Goal: Task Accomplishment & Management: Complete application form

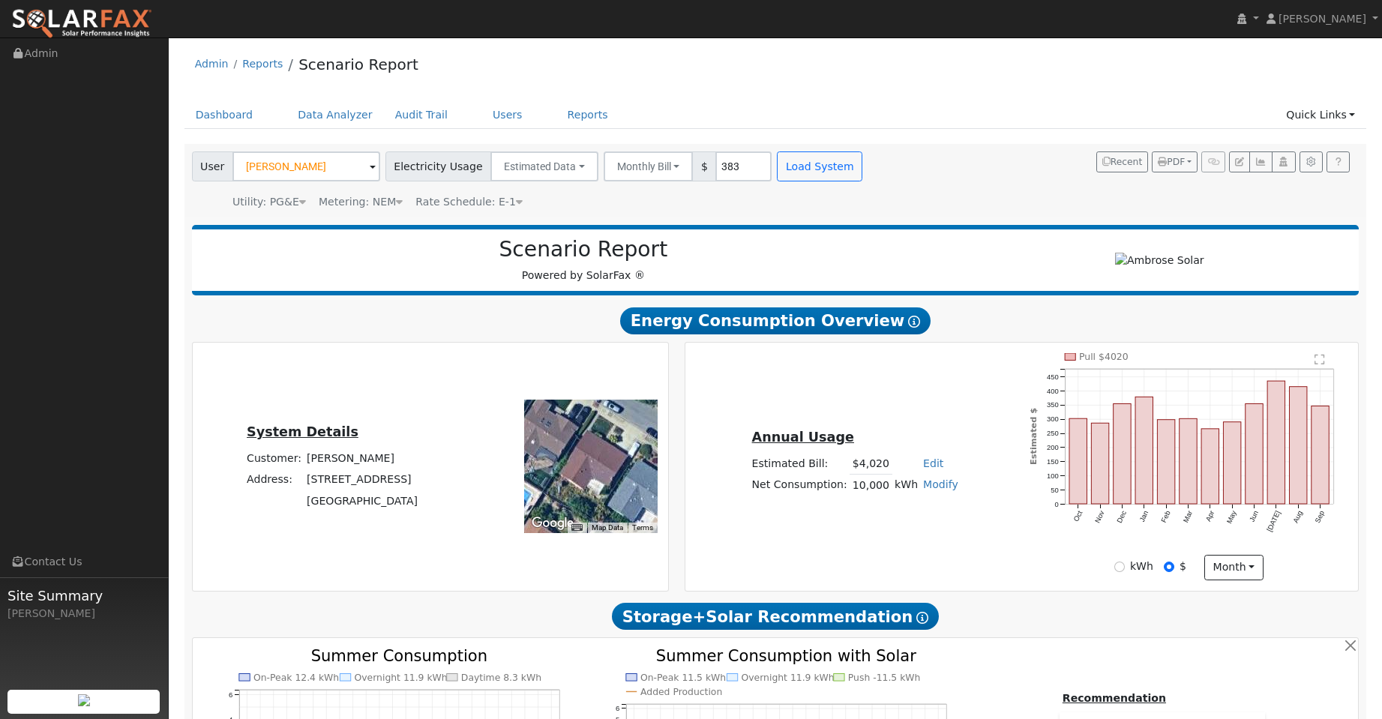
scroll to position [735, 0]
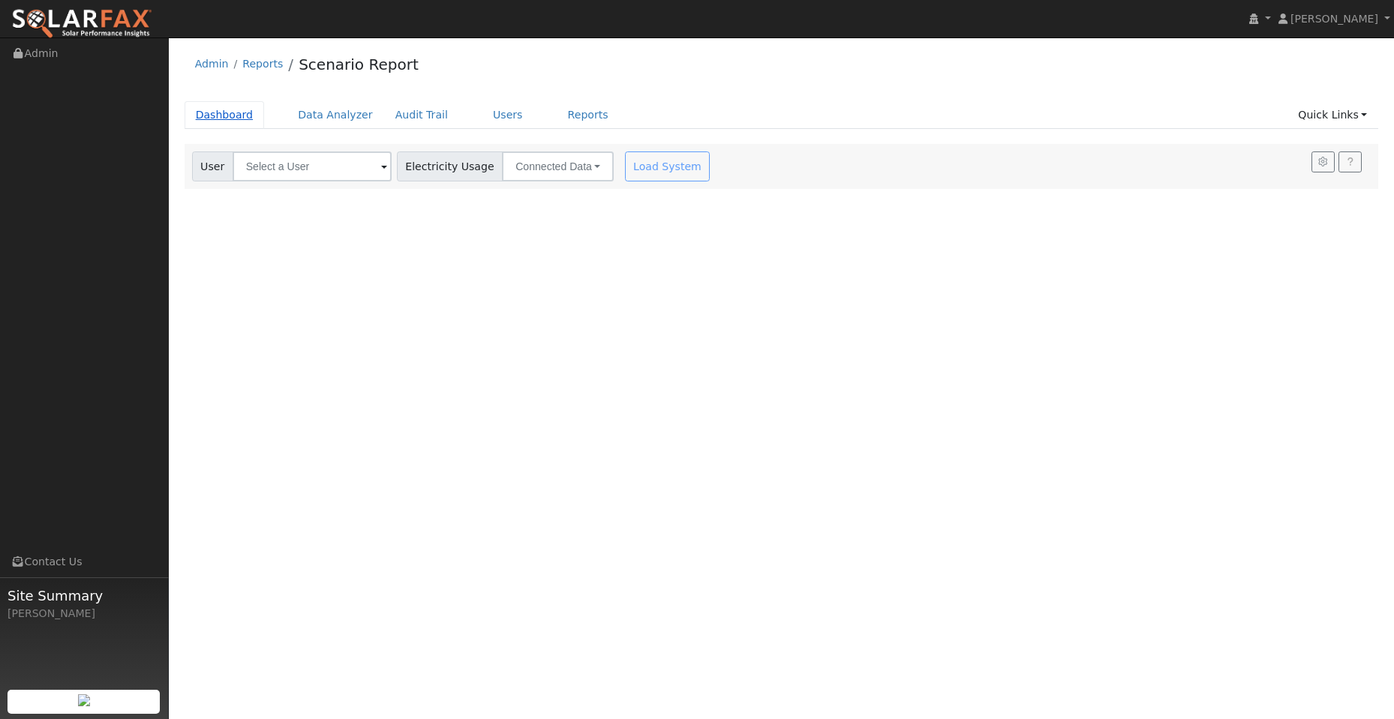
click at [218, 120] on link "Dashboard" at bounding box center [225, 115] width 80 height 28
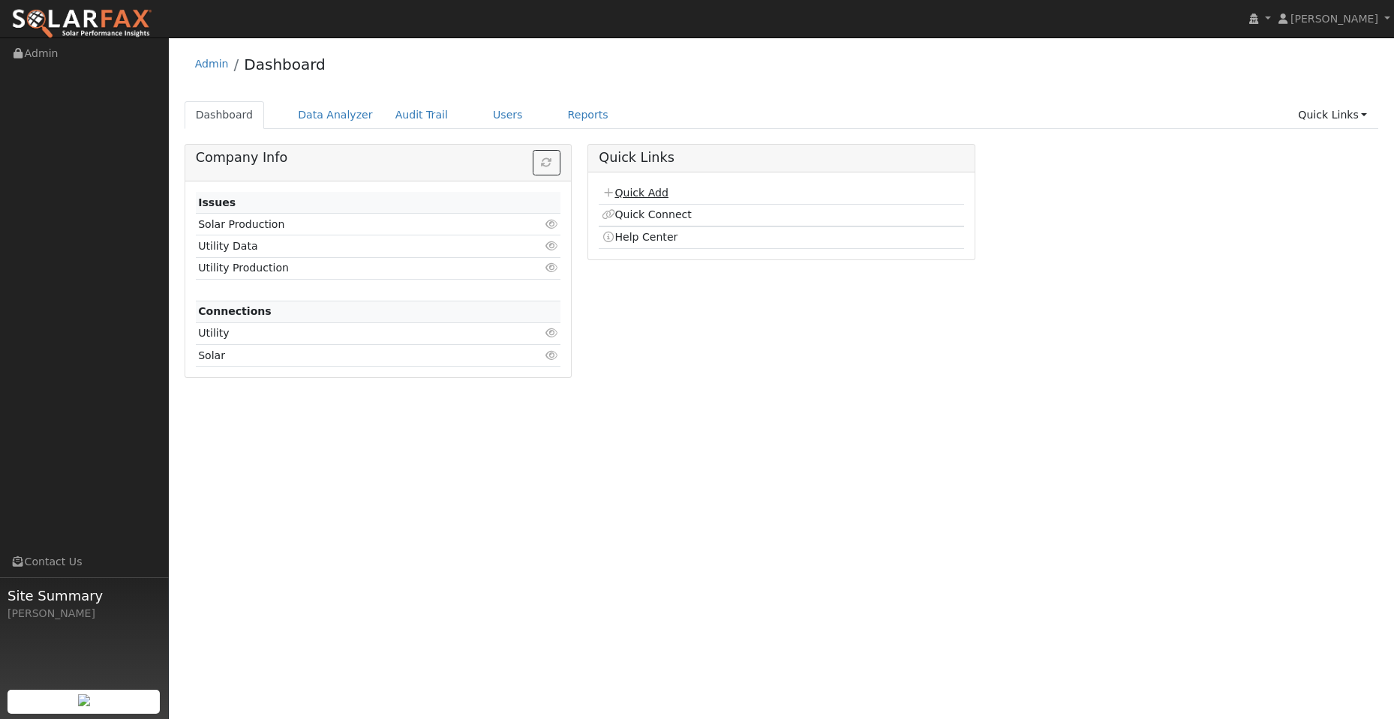
click at [646, 196] on link "Quick Add" at bounding box center [635, 193] width 67 height 12
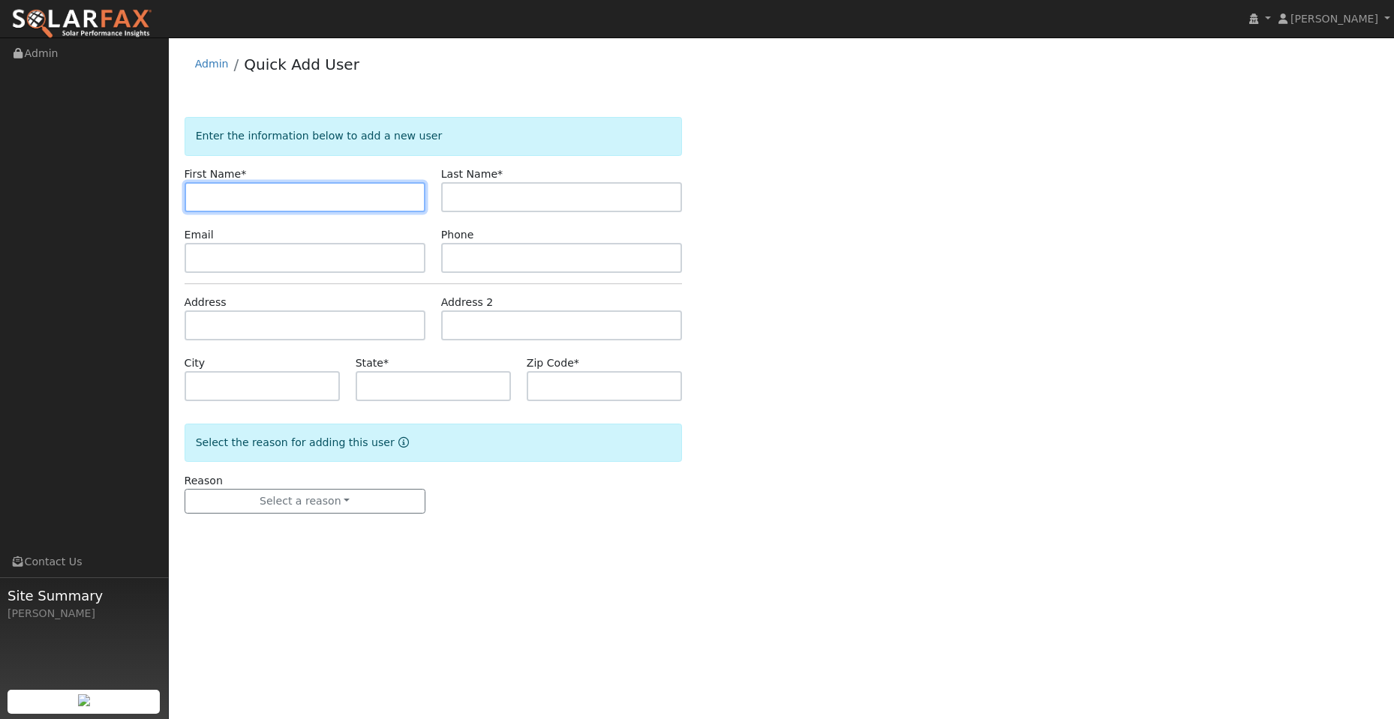
click at [204, 190] on input "text" at bounding box center [305, 197] width 241 height 30
paste input "Sun"
click at [197, 199] on input "Sun" at bounding box center [305, 197] width 241 height 30
type input "Sun"
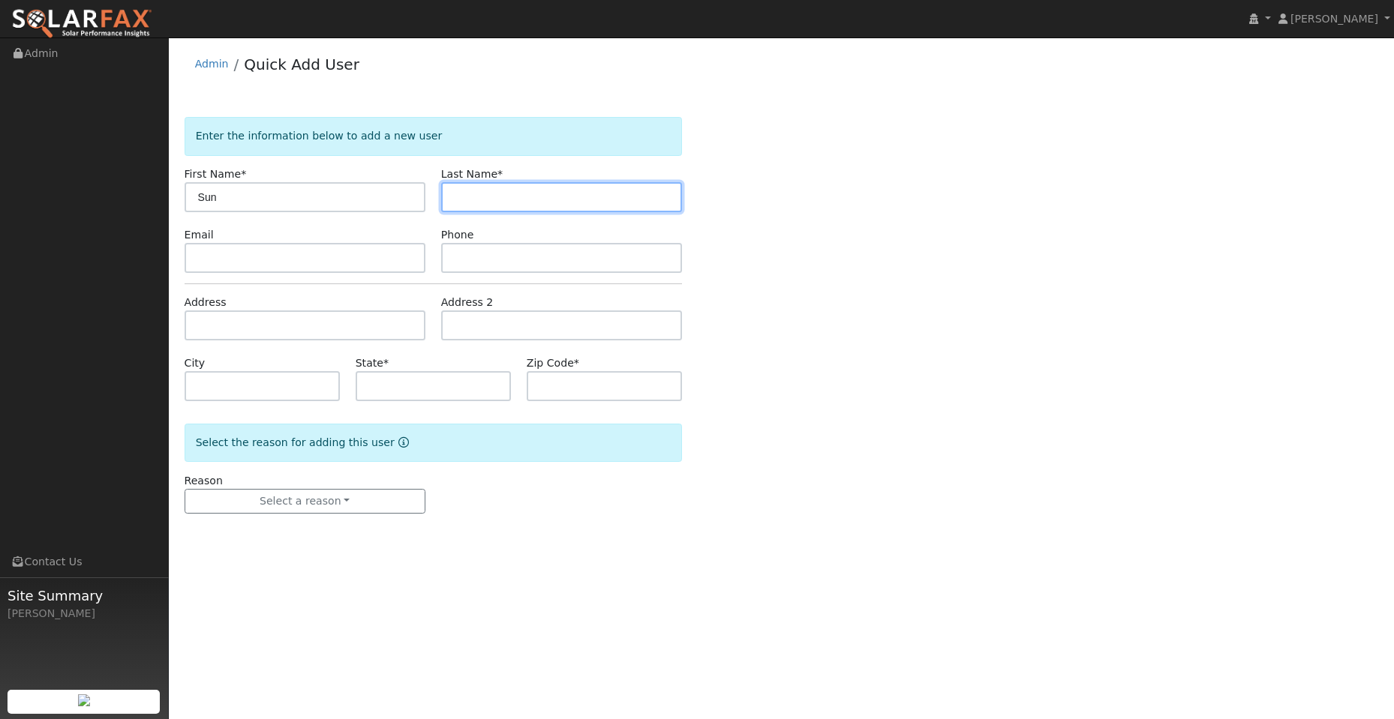
click at [487, 204] on input "text" at bounding box center [561, 197] width 241 height 30
click at [464, 200] on input "text" at bounding box center [561, 197] width 241 height 30
paste input "Cao (ADD ON)"
type input "Cao (ADD ON)"
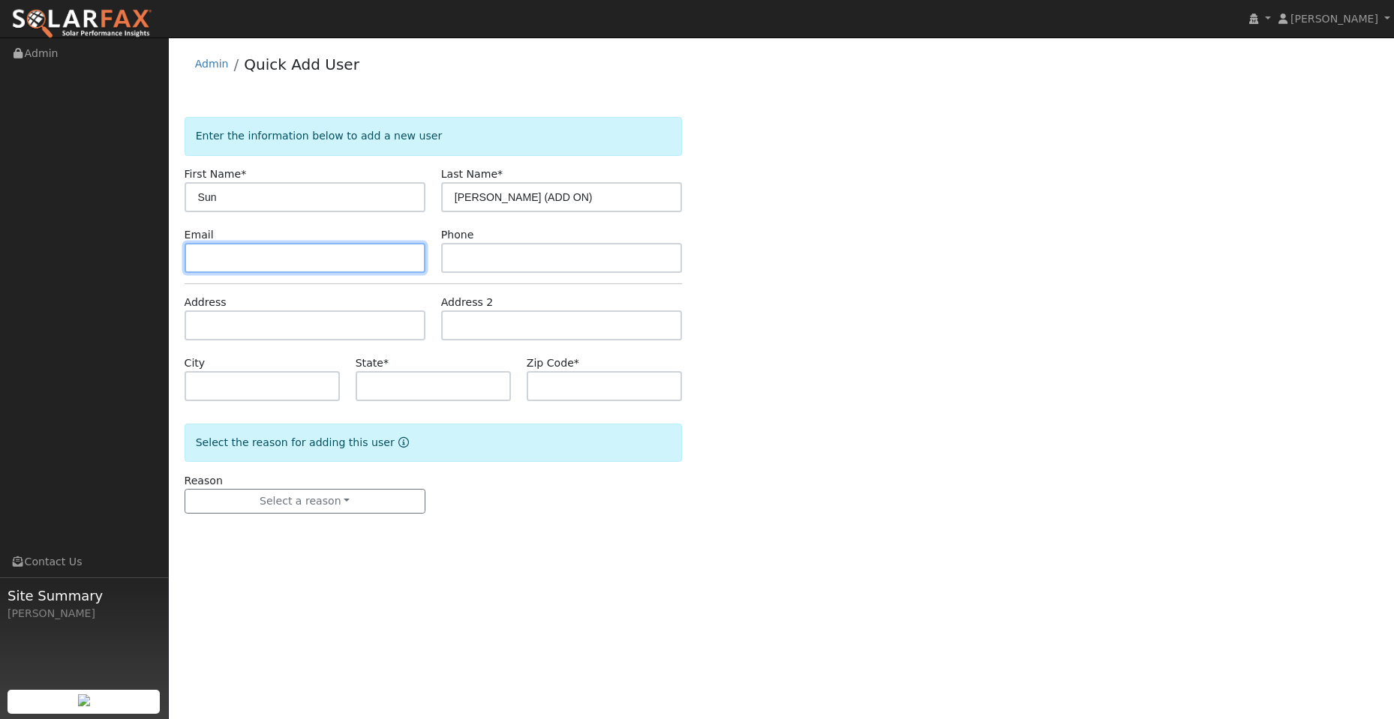
click at [361, 251] on input "text" at bounding box center [305, 258] width 241 height 30
click at [219, 263] on input "text" at bounding box center [305, 258] width 241 height 30
paste input "[EMAIL_ADDRESS][DOMAIN_NAME]"
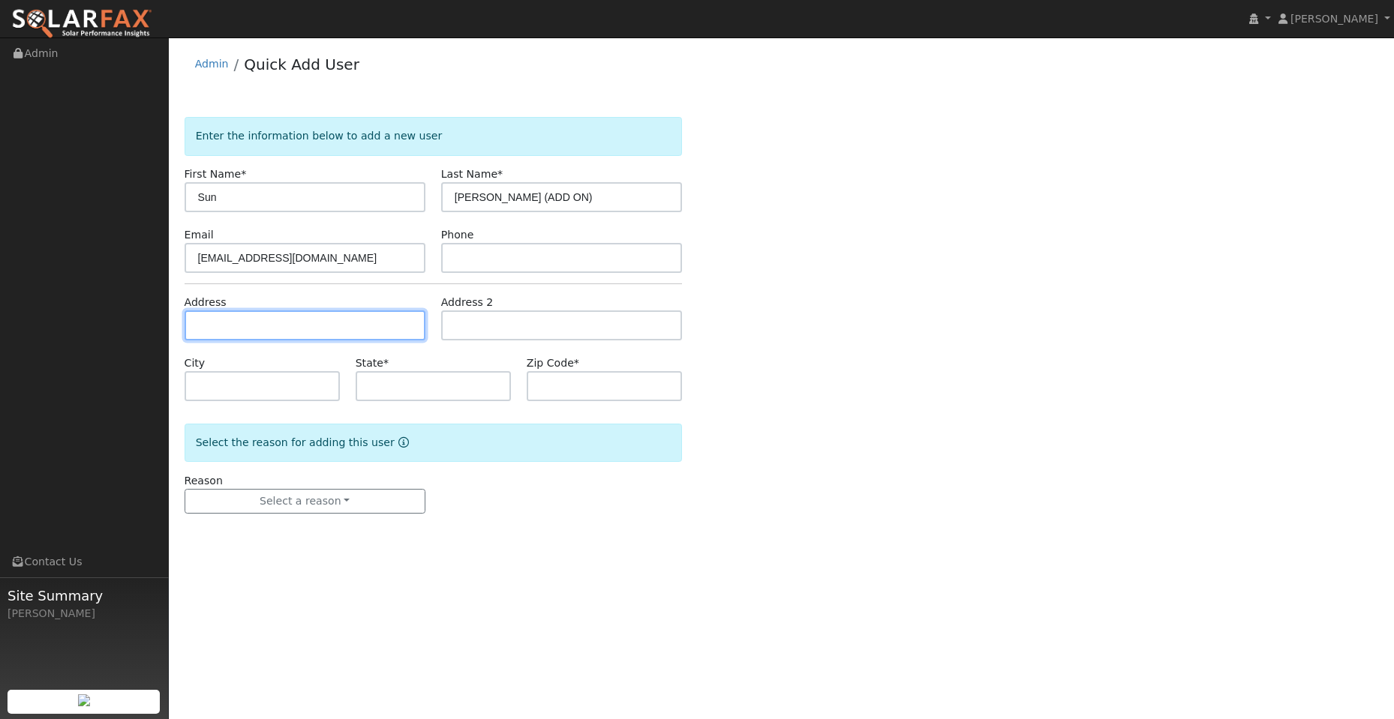
click at [312, 329] on input "text" at bounding box center [305, 326] width 241 height 30
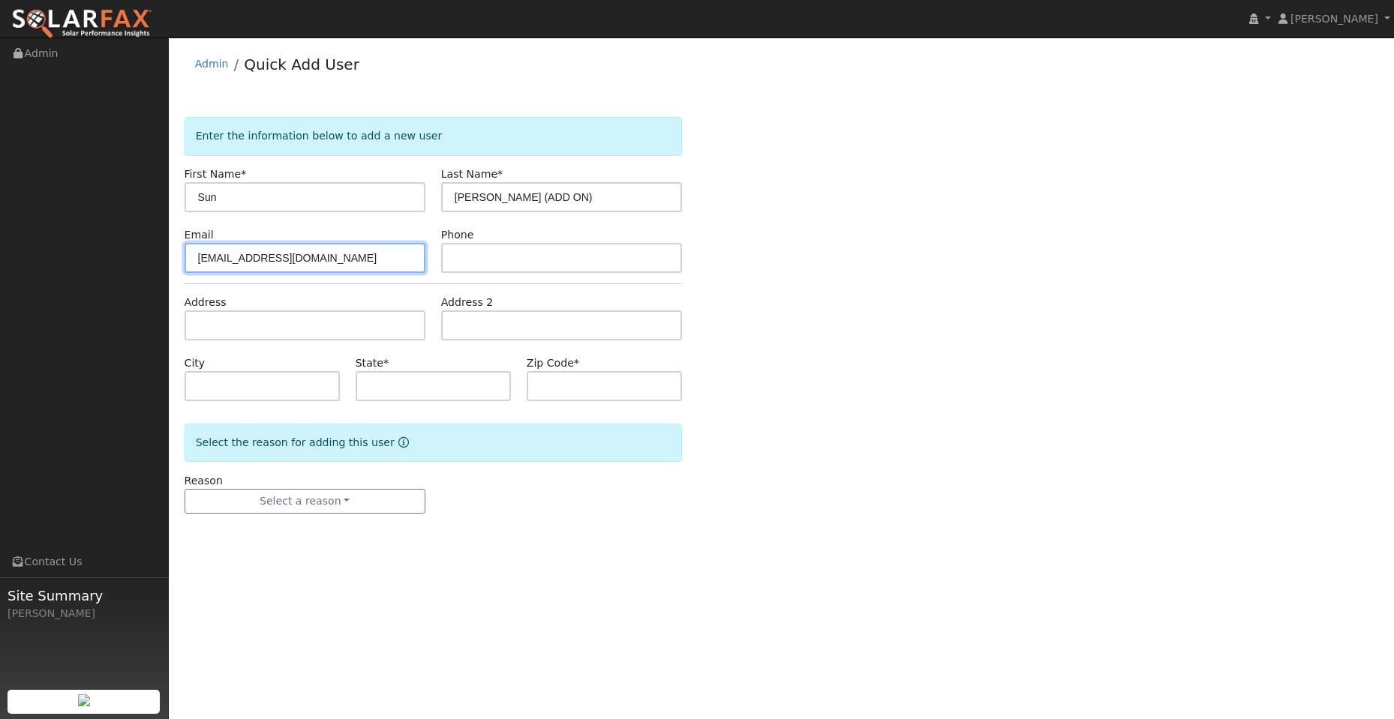
click at [200, 258] on input "[EMAIL_ADDRESS][DOMAIN_NAME]" at bounding box center [305, 258] width 241 height 30
type input "[EMAIL_ADDRESS][DOMAIN_NAME]"
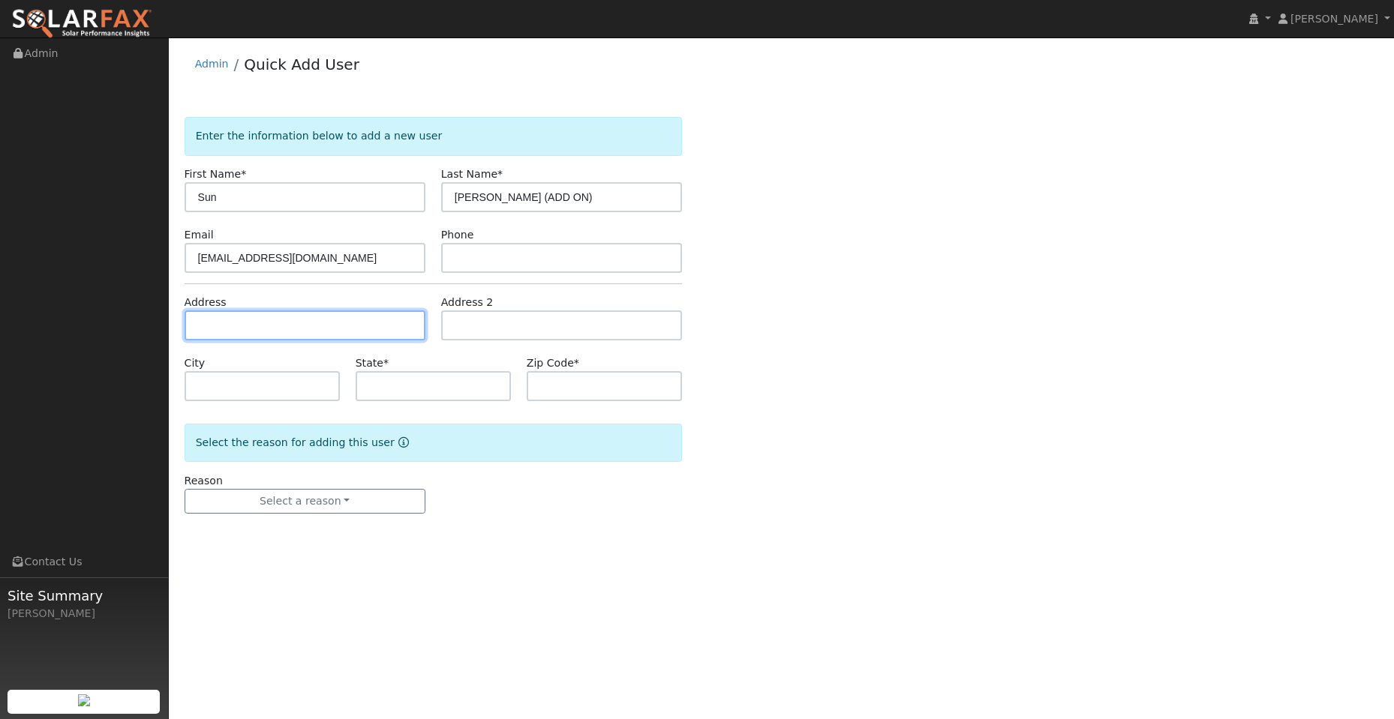
click at [242, 328] on input "text" at bounding box center [305, 326] width 241 height 30
click at [239, 321] on input "text" at bounding box center [305, 326] width 241 height 30
paste input "4547 Spyglass Drive"
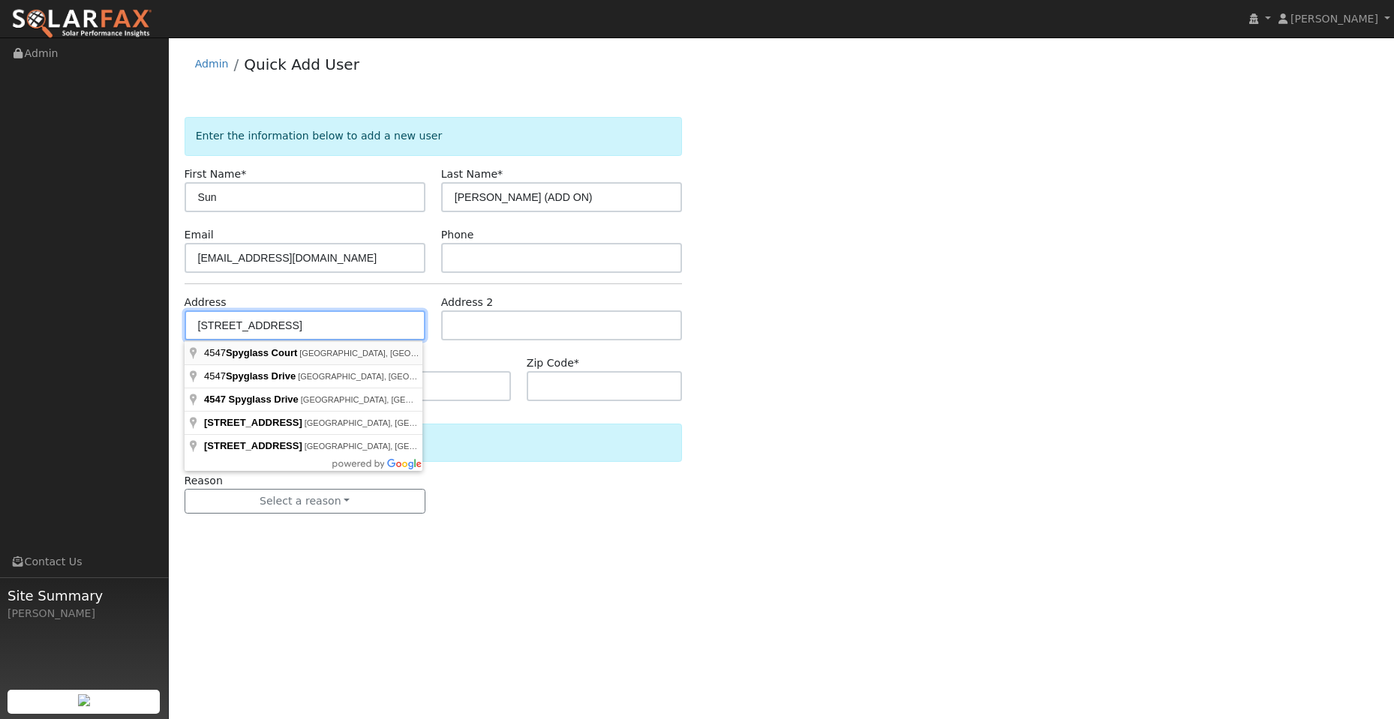
type input "Spyglass Court"
type input "[GEOGRAPHIC_DATA]"
type input "CA"
type input "95687"
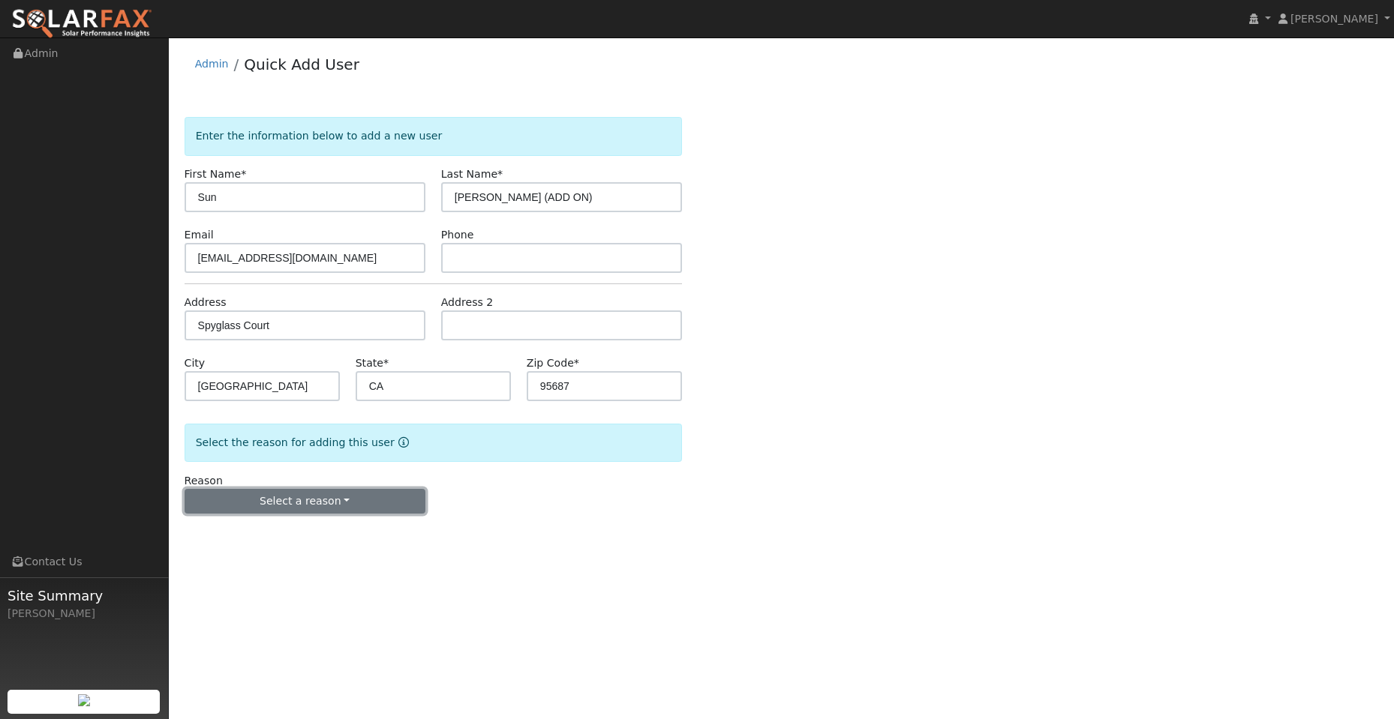
click at [342, 503] on button "Select a reason" at bounding box center [305, 502] width 241 height 26
click at [303, 539] on link "New lead" at bounding box center [268, 532] width 166 height 21
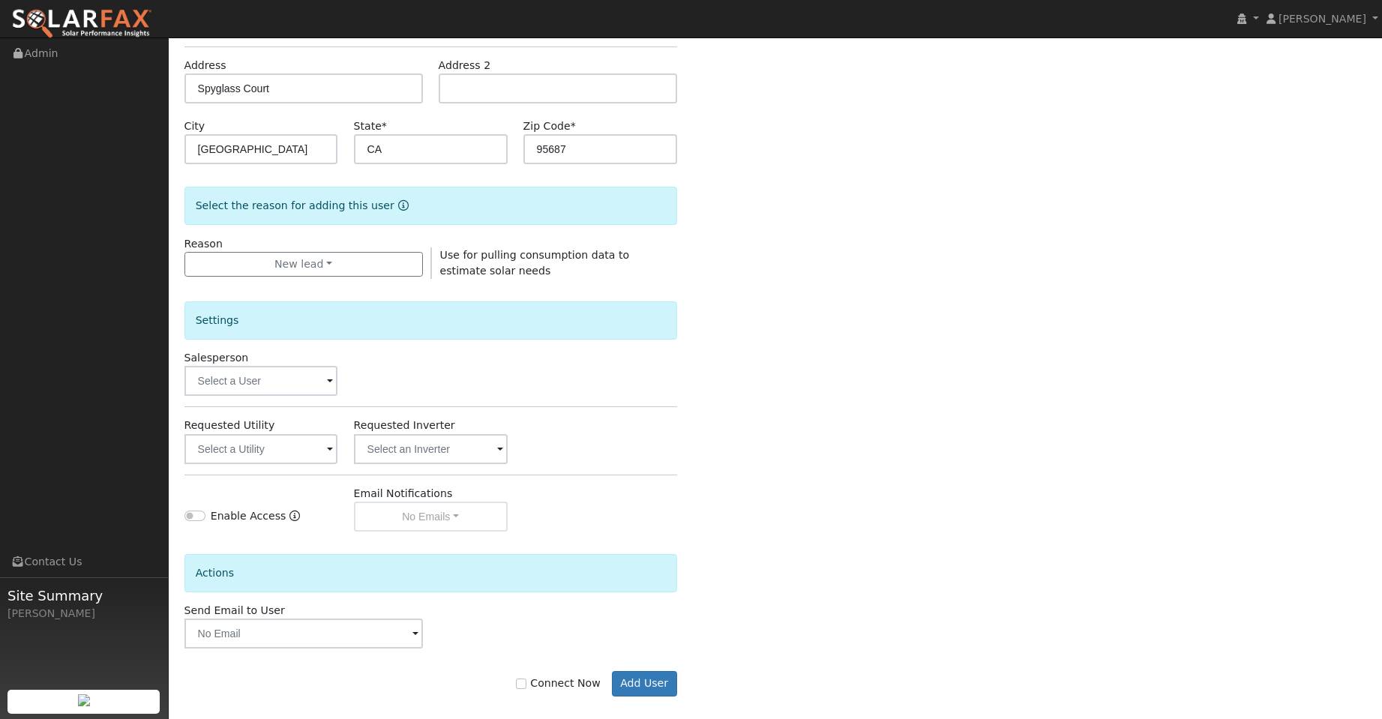
scroll to position [252, 0]
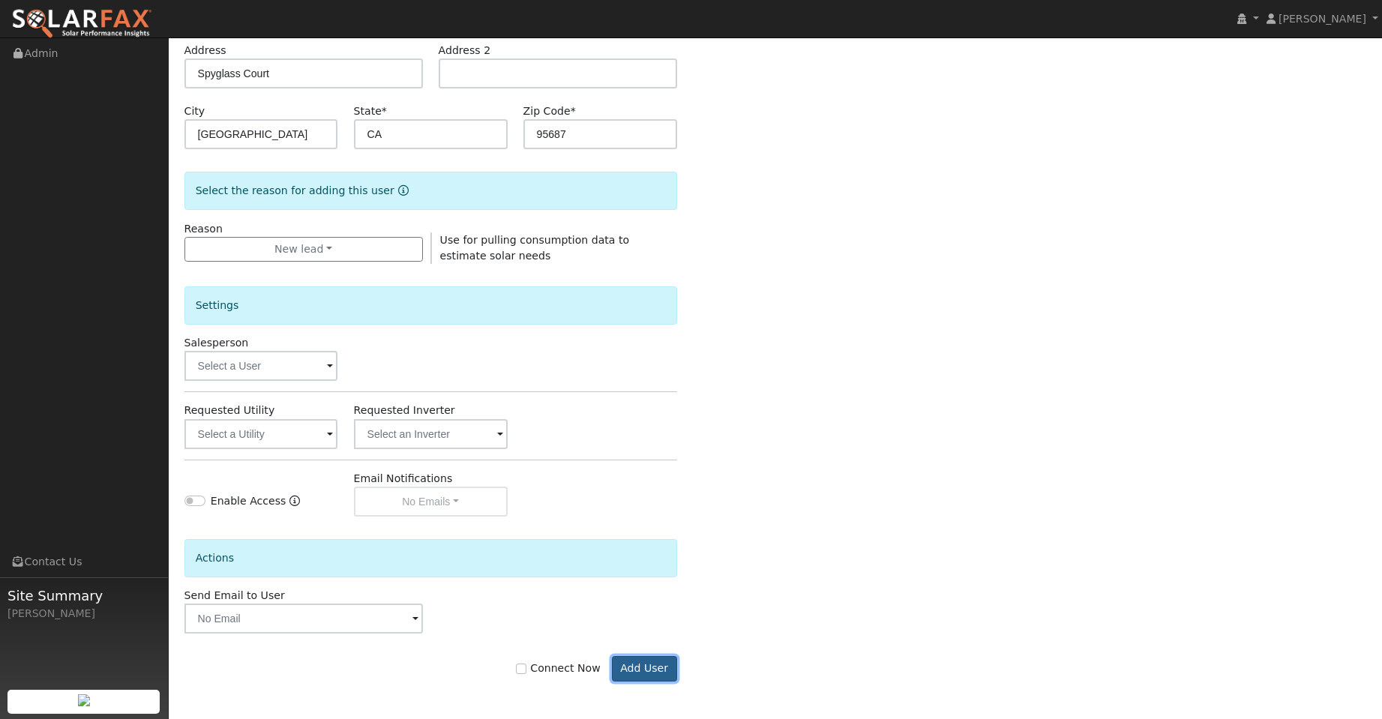
click at [635, 674] on button "Add User" at bounding box center [644, 669] width 65 height 26
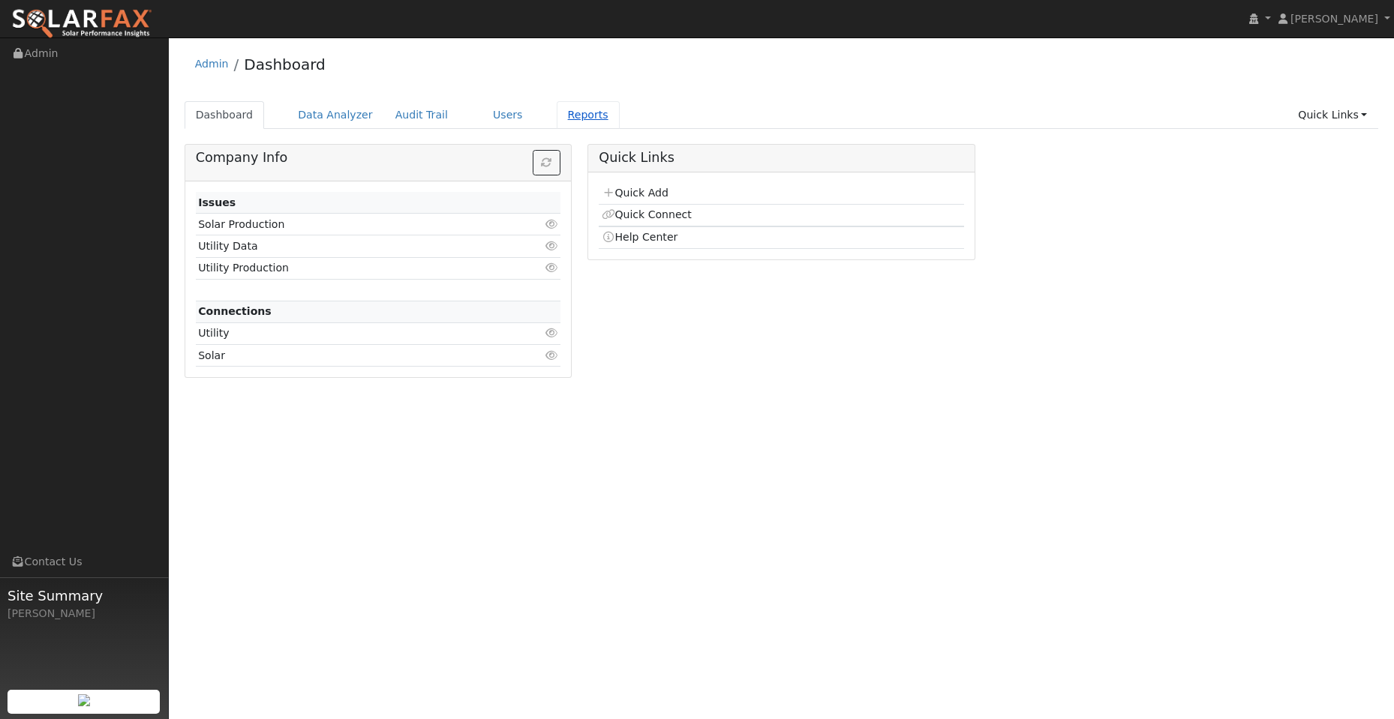
click at [557, 113] on link "Reports" at bounding box center [588, 115] width 63 height 28
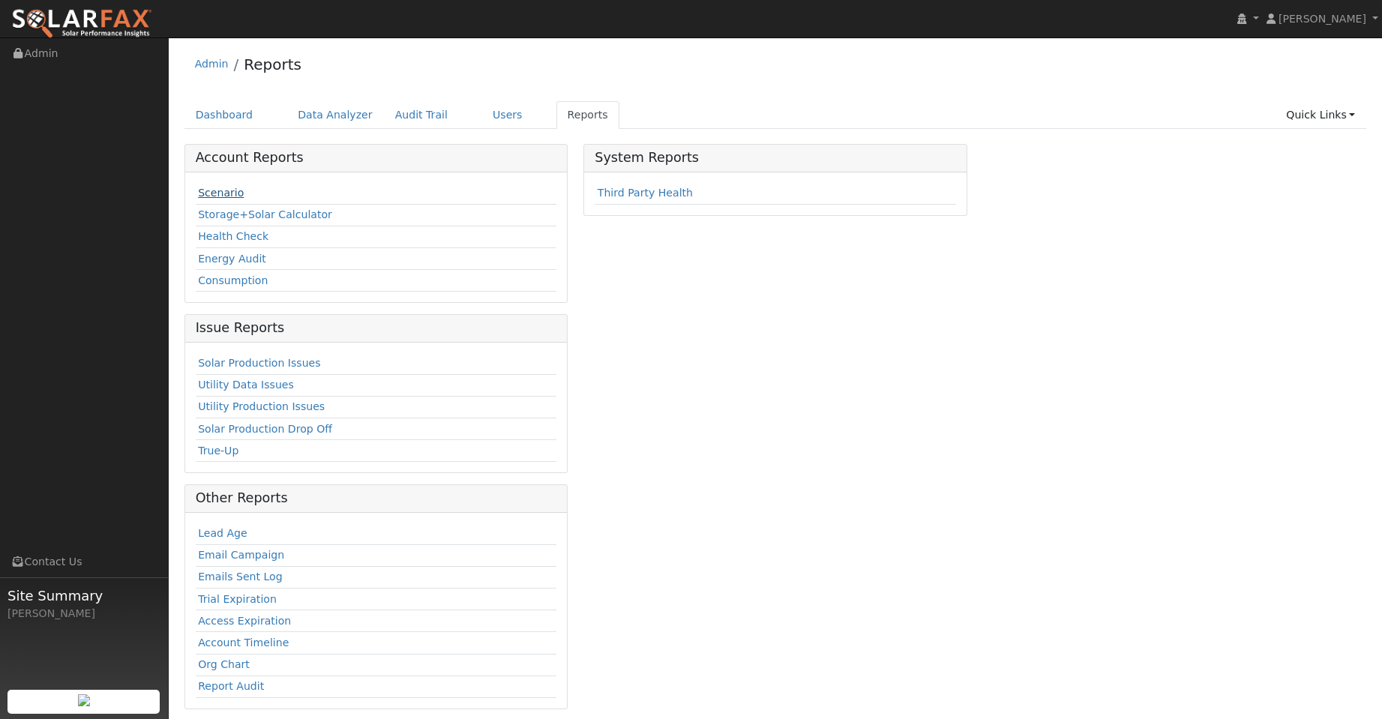
click at [211, 193] on link "Scenario" at bounding box center [221, 193] width 46 height 12
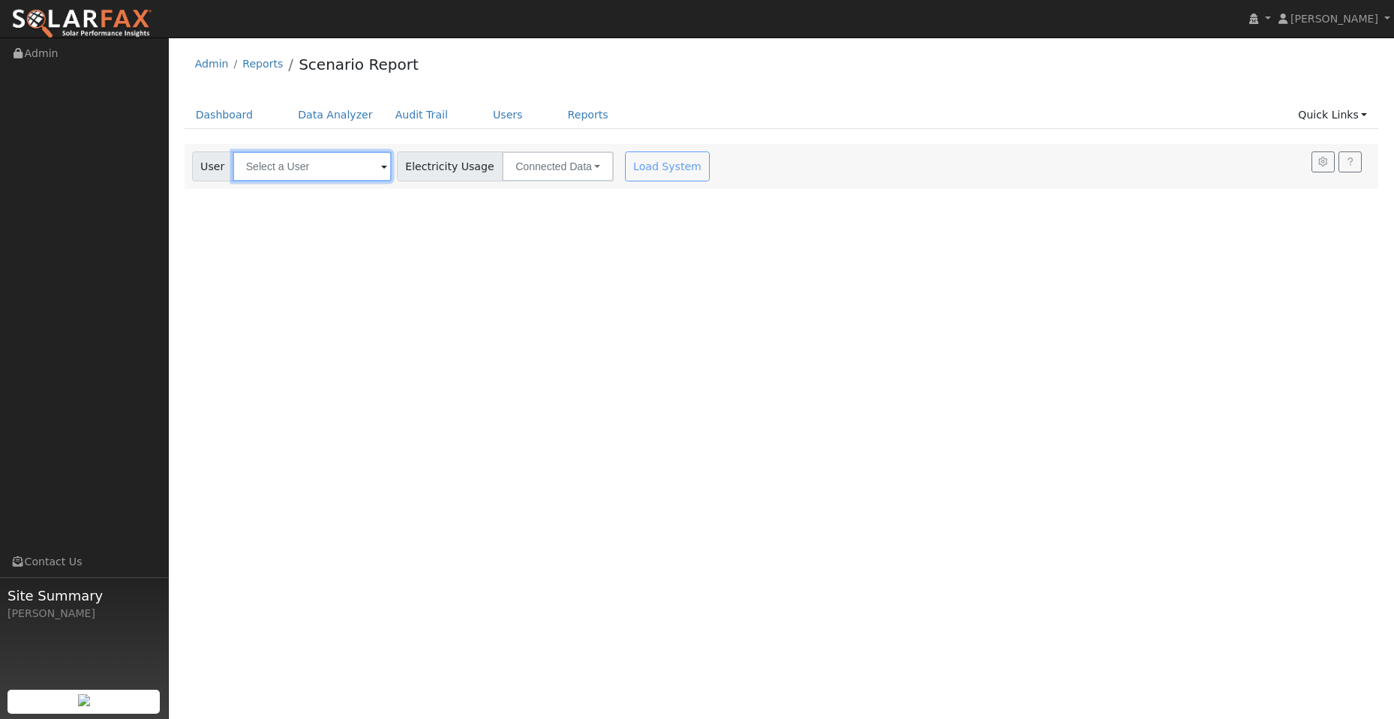
click at [368, 165] on input "text" at bounding box center [312, 167] width 159 height 30
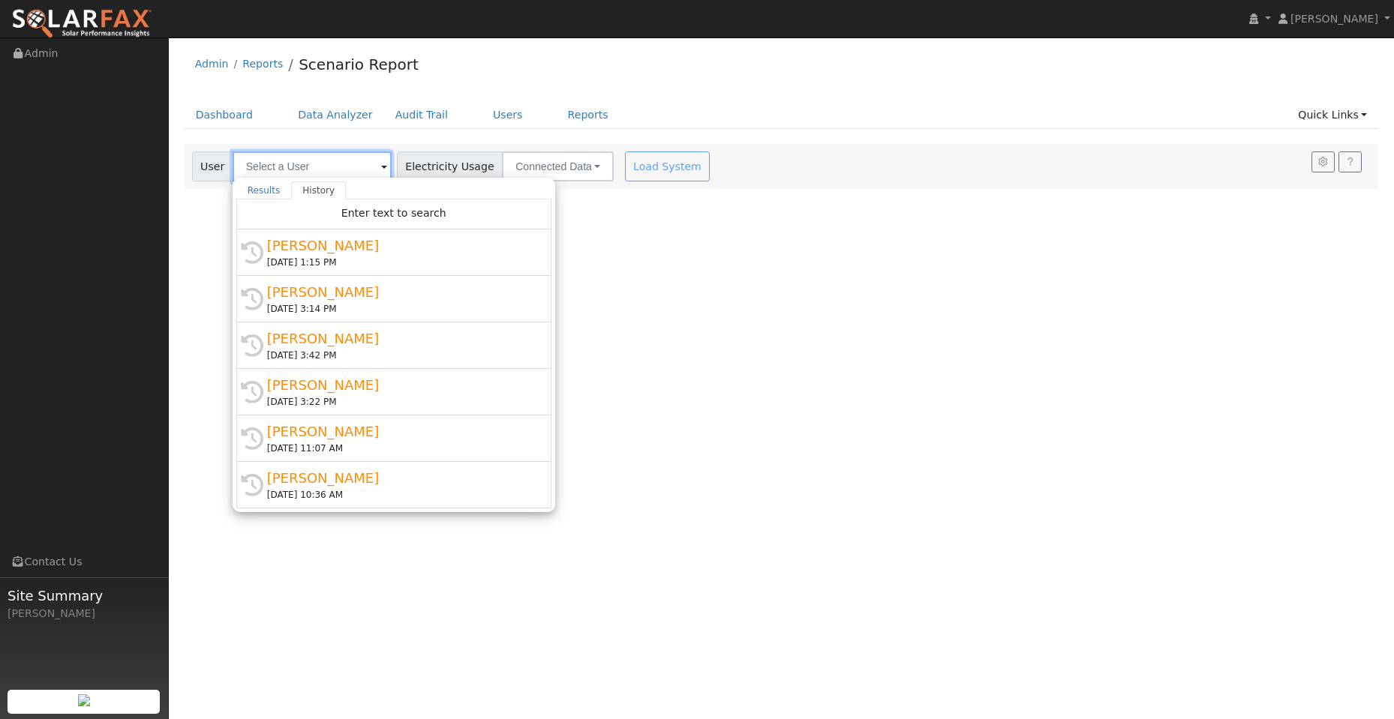
drag, startPoint x: 348, startPoint y: 212, endPoint x: 248, endPoint y: 164, distance: 110.7
click at [244, 163] on input "text" at bounding box center [312, 167] width 159 height 30
paste input "[PERSON_NAME] (ADD ON)"
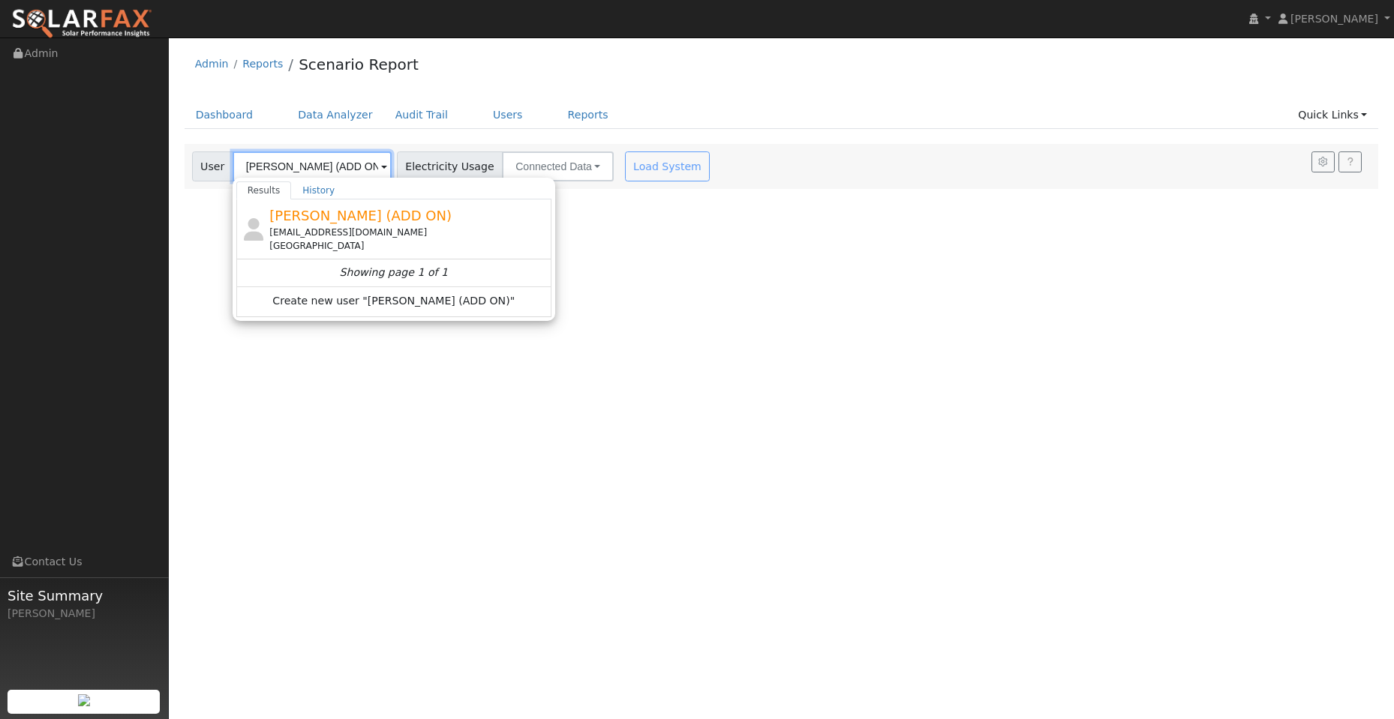
type input "[PERSON_NAME] (ADD ON)"
click at [329, 233] on div "[EMAIL_ADDRESS][DOMAIN_NAME]" at bounding box center [408, 233] width 278 height 14
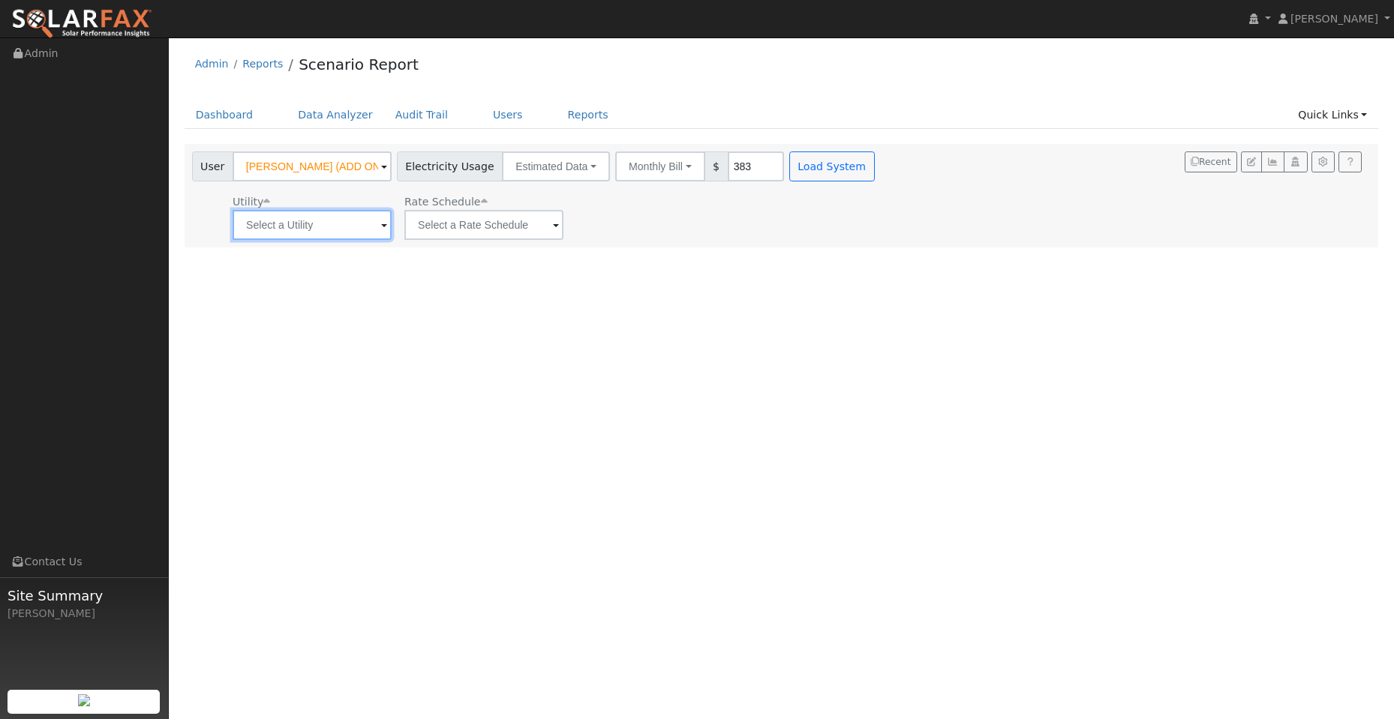
click at [350, 230] on input "text" at bounding box center [312, 225] width 159 height 30
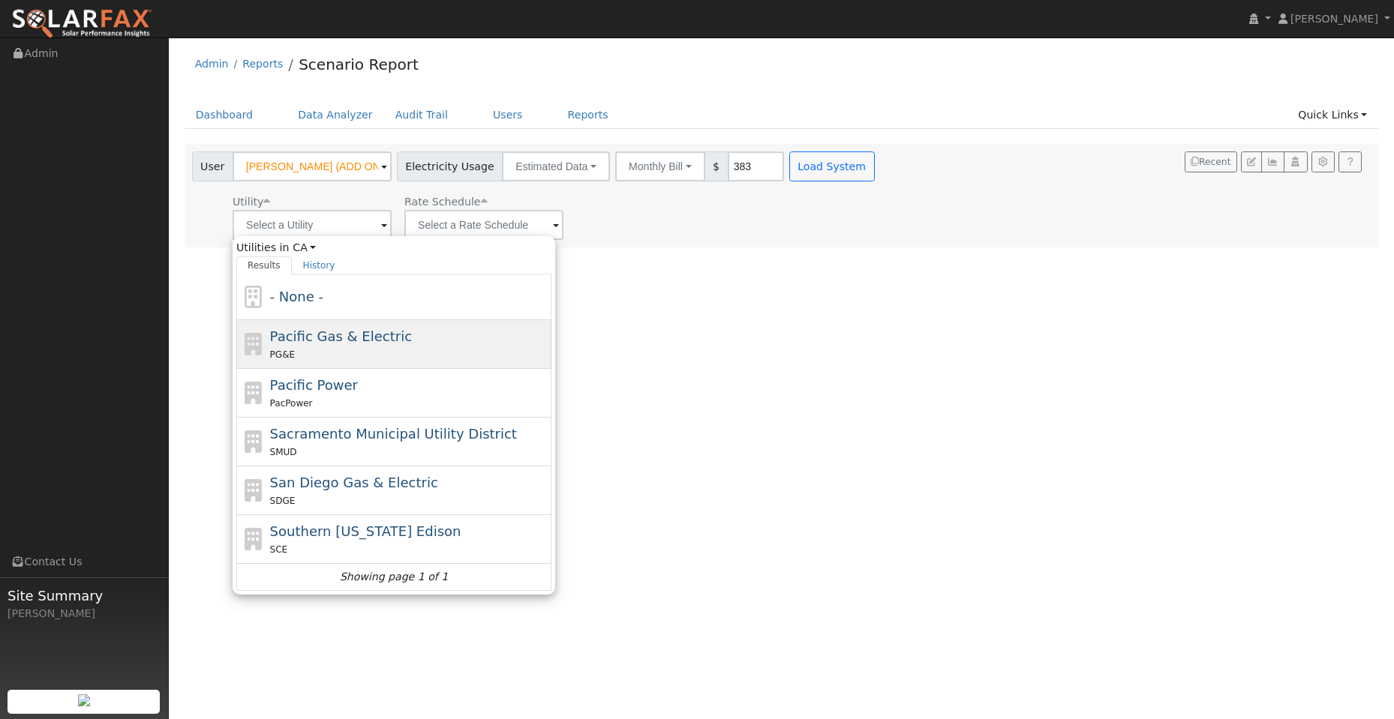
click at [370, 345] on div "Pacific Gas & Electric PG&E" at bounding box center [409, 344] width 278 height 36
type input "Pacific Gas & Electric"
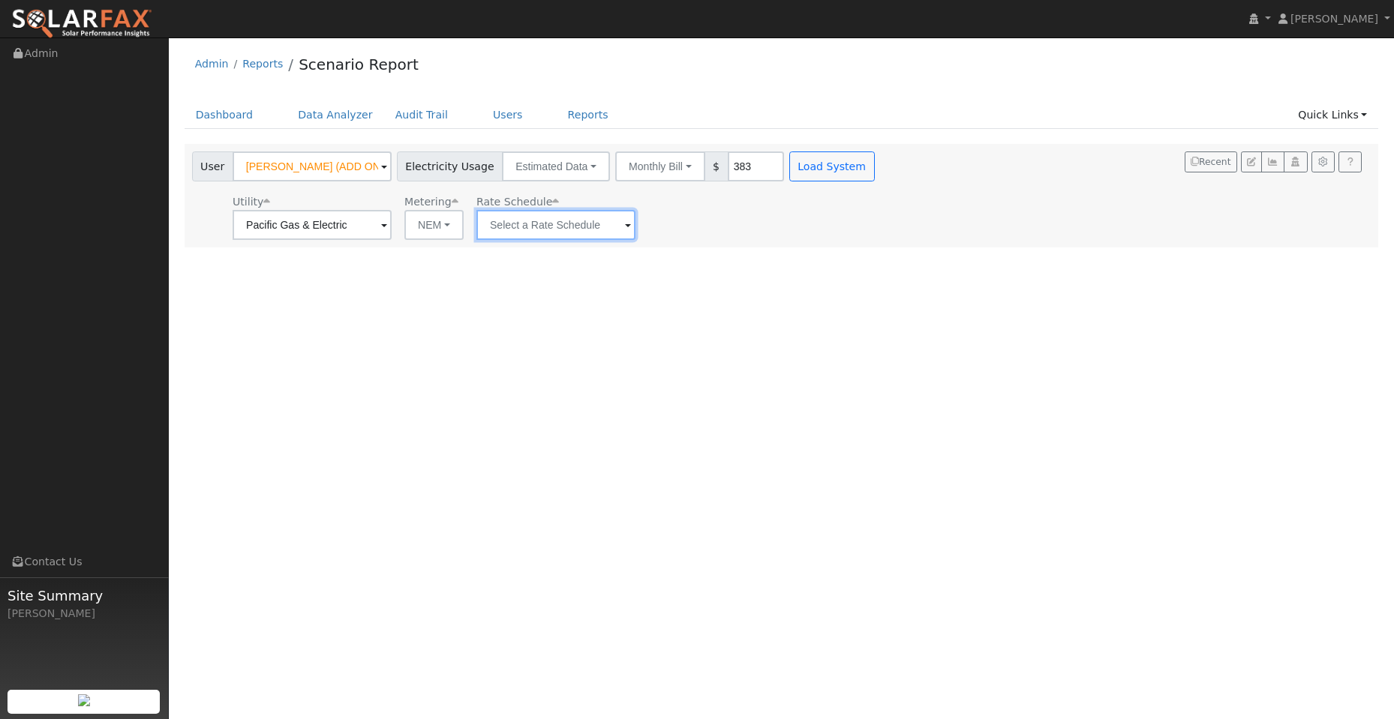
click at [557, 231] on input "text" at bounding box center [555, 225] width 159 height 30
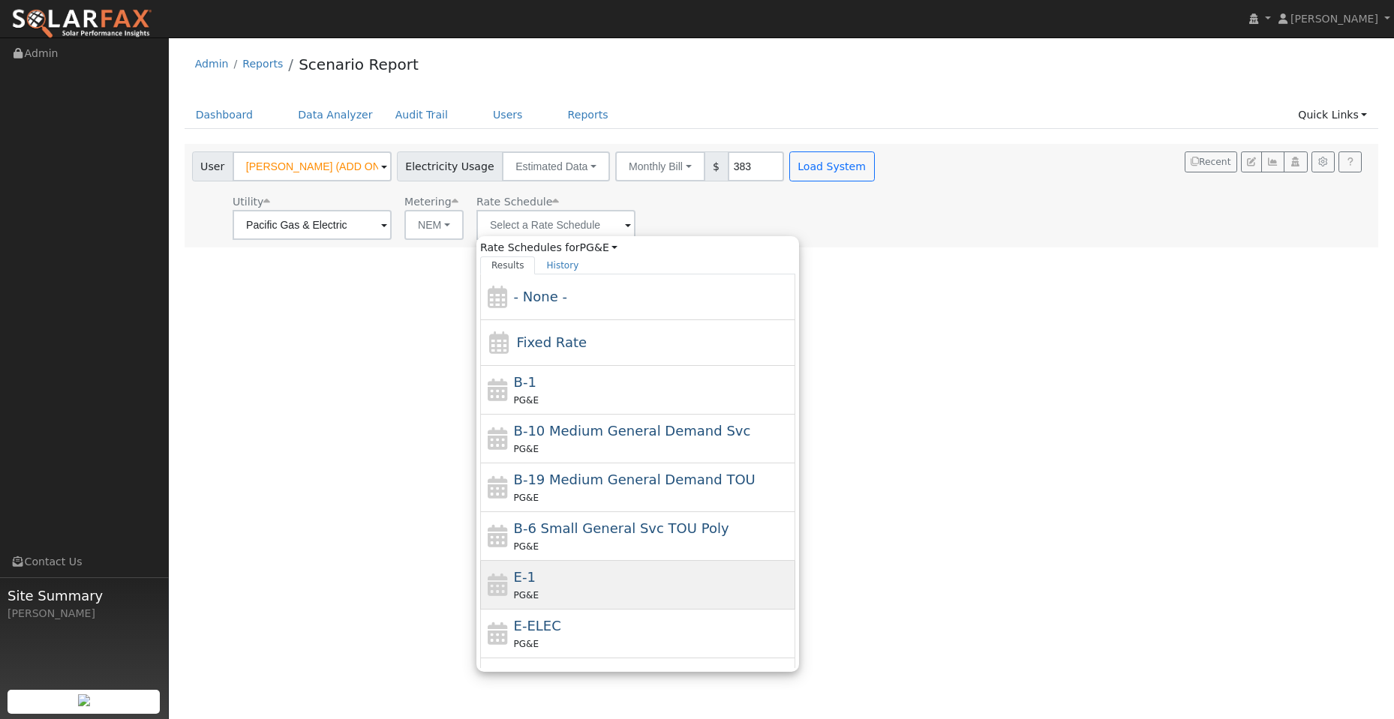
click at [643, 577] on div "E-1 PG&E" at bounding box center [653, 585] width 278 height 36
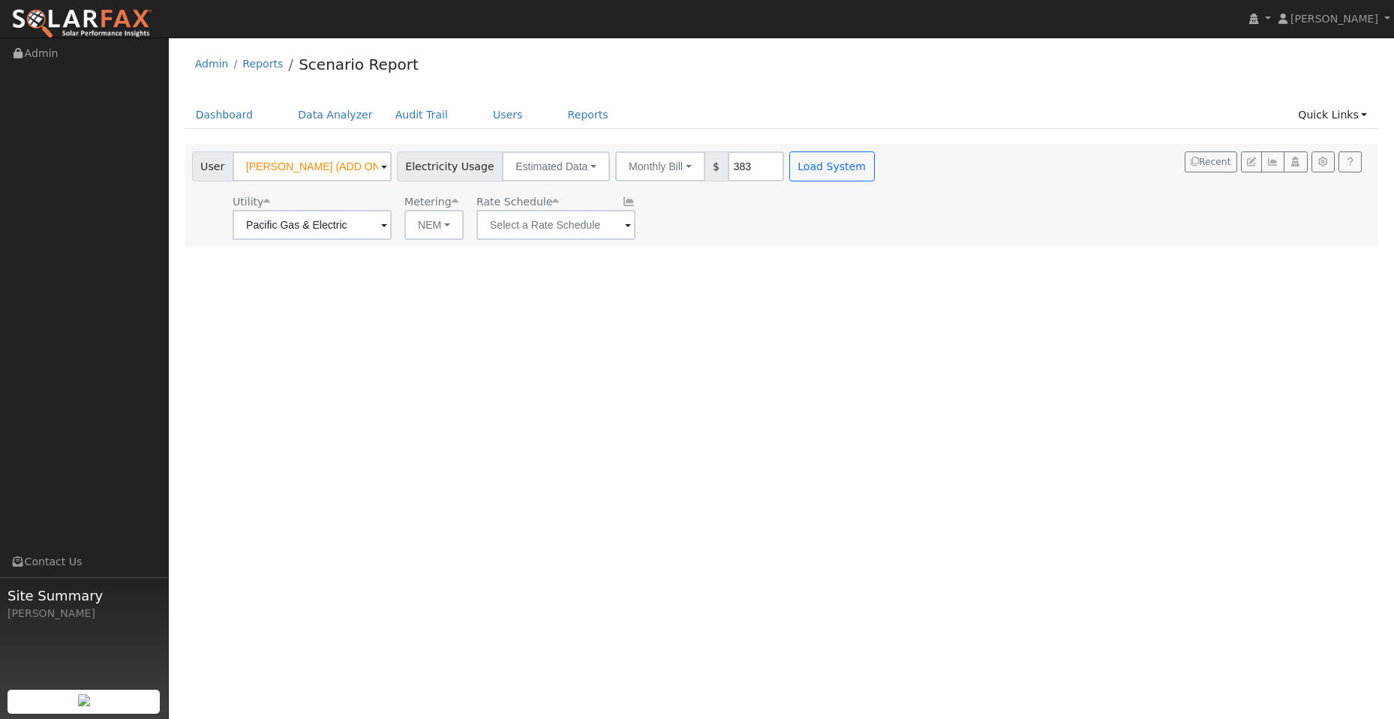
type input "E-1"
click at [821, 152] on button "Load System" at bounding box center [832, 167] width 86 height 30
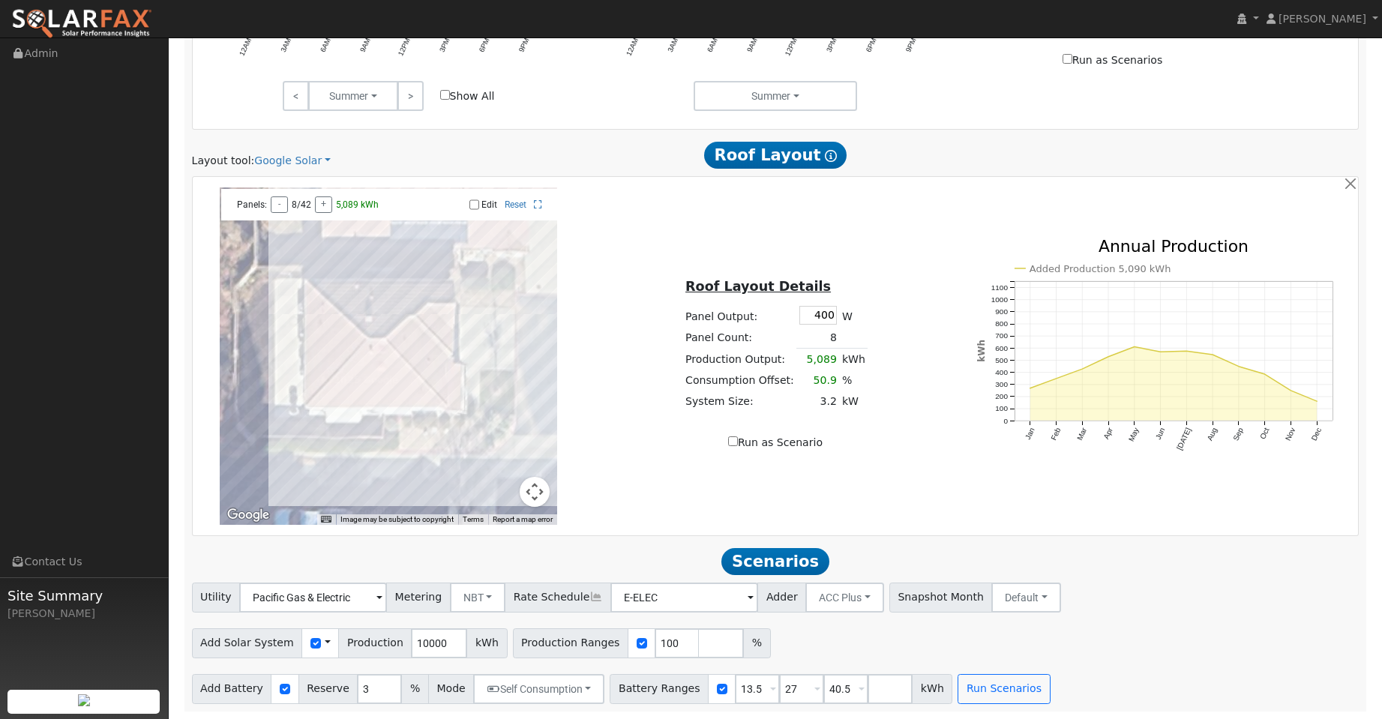
scroll to position [804, 0]
click at [299, 165] on link "Google Solar" at bounding box center [292, 161] width 77 height 16
click at [320, 227] on link "Aurora" at bounding box center [303, 229] width 104 height 21
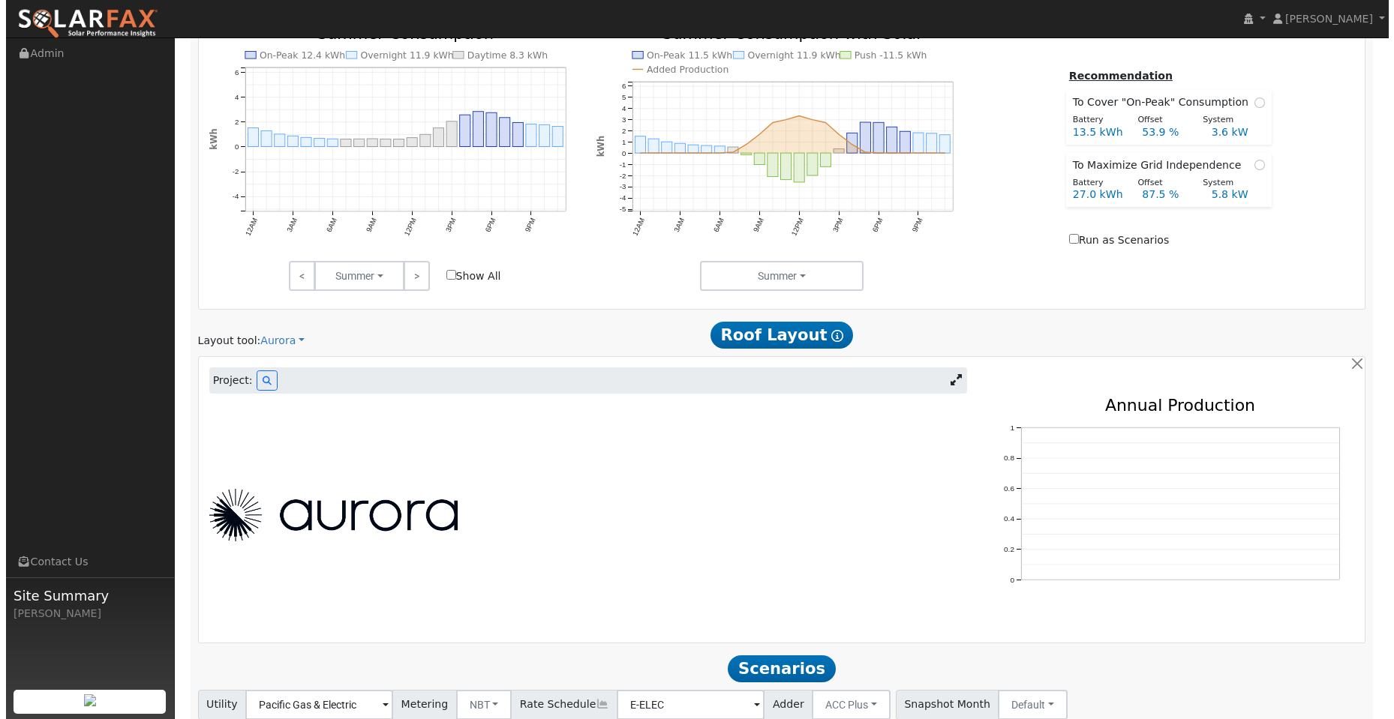
scroll to position [731, 0]
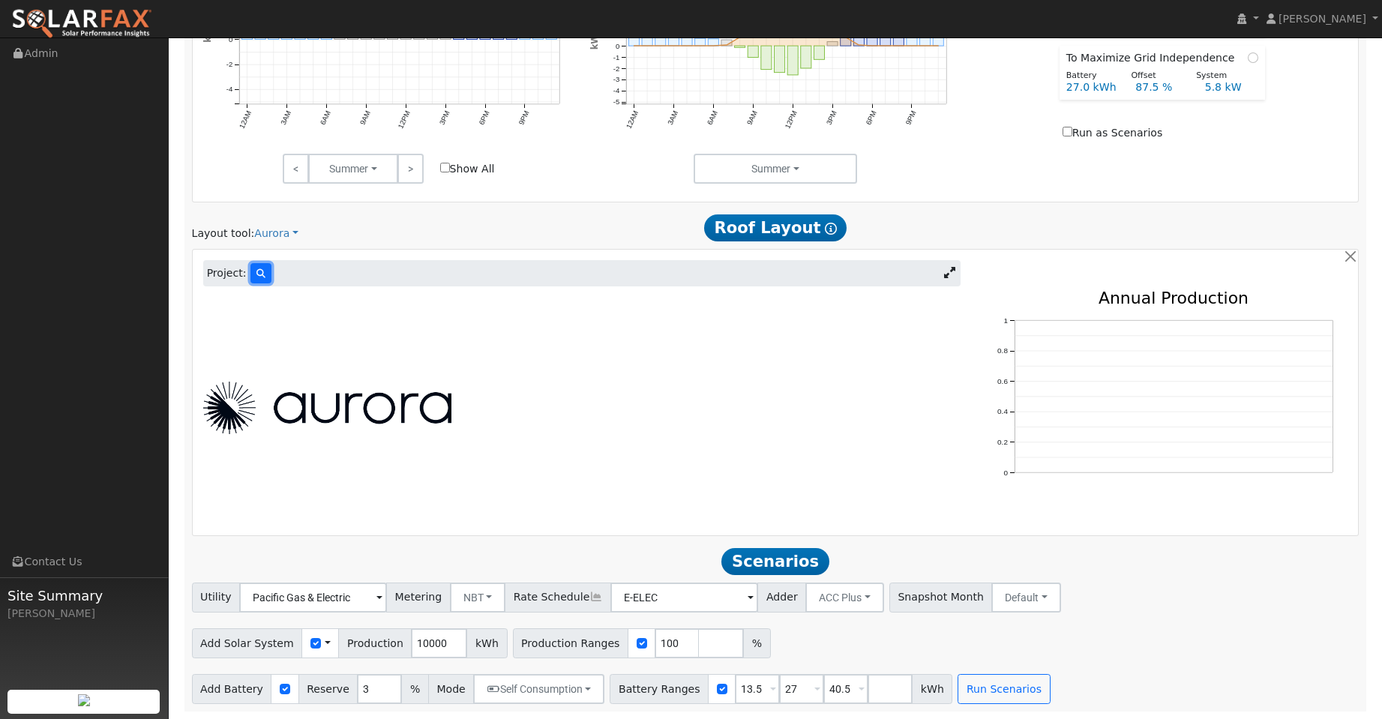
click at [257, 275] on icon at bounding box center [261, 273] width 9 height 9
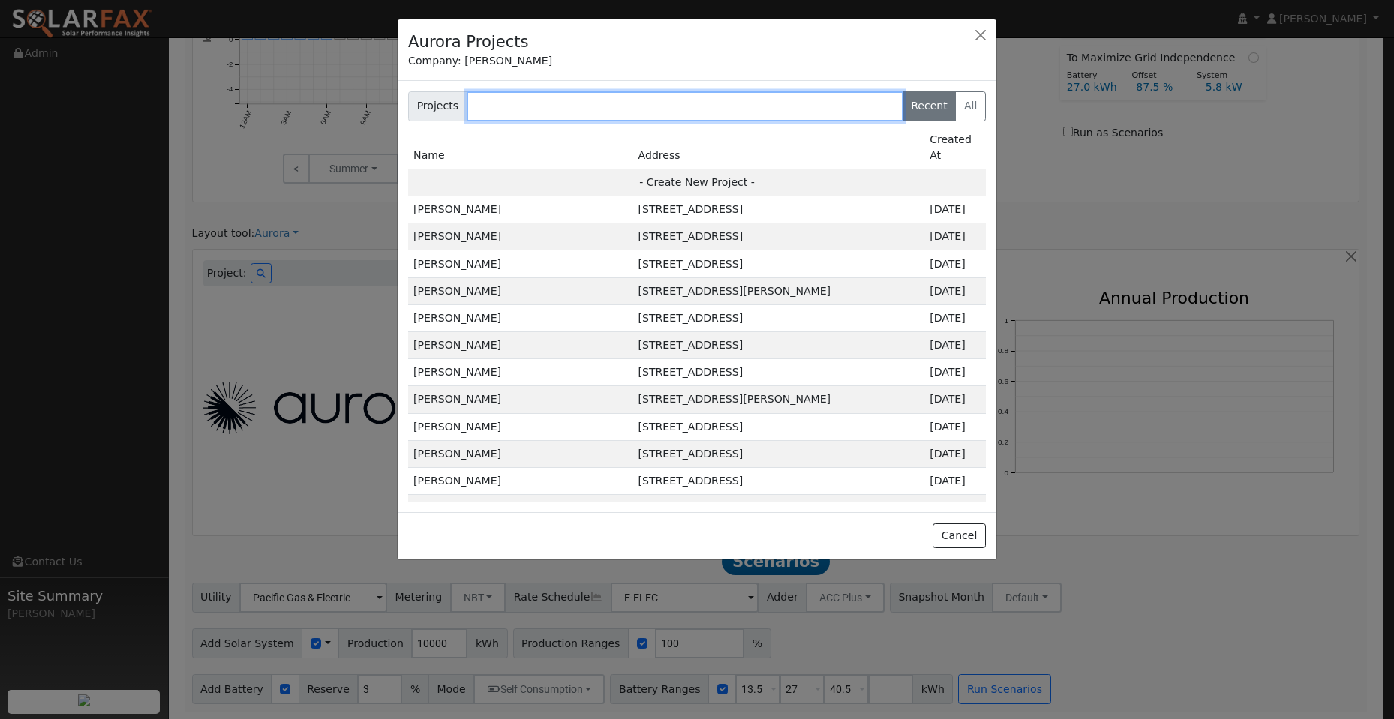
click at [511, 110] on input "text" at bounding box center [685, 107] width 437 height 30
paste input "[PERSON_NAME] (ADD ON)"
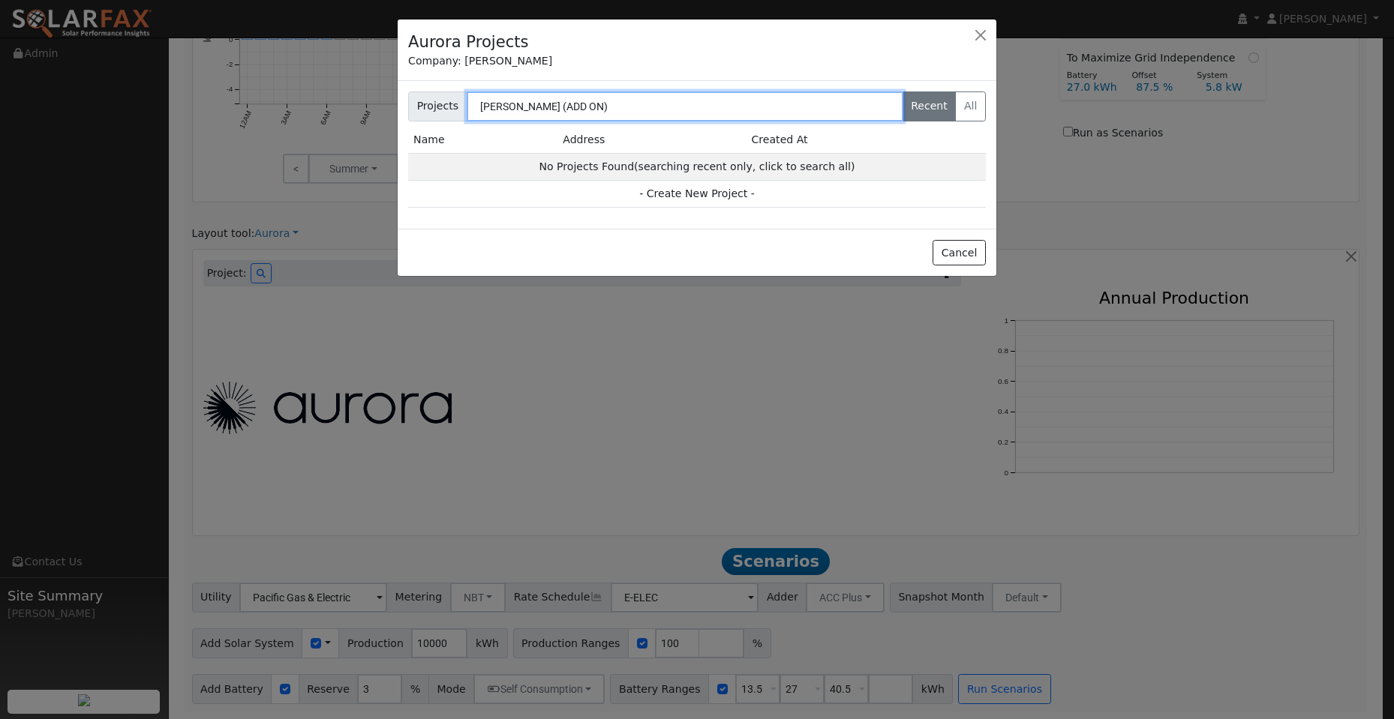
drag, startPoint x: 570, startPoint y: 113, endPoint x: 514, endPoint y: 108, distance: 56.4
click at [514, 108] on input "[PERSON_NAME] (ADD ON)" at bounding box center [685, 107] width 437 height 30
type input "[PERSON_NAME]"
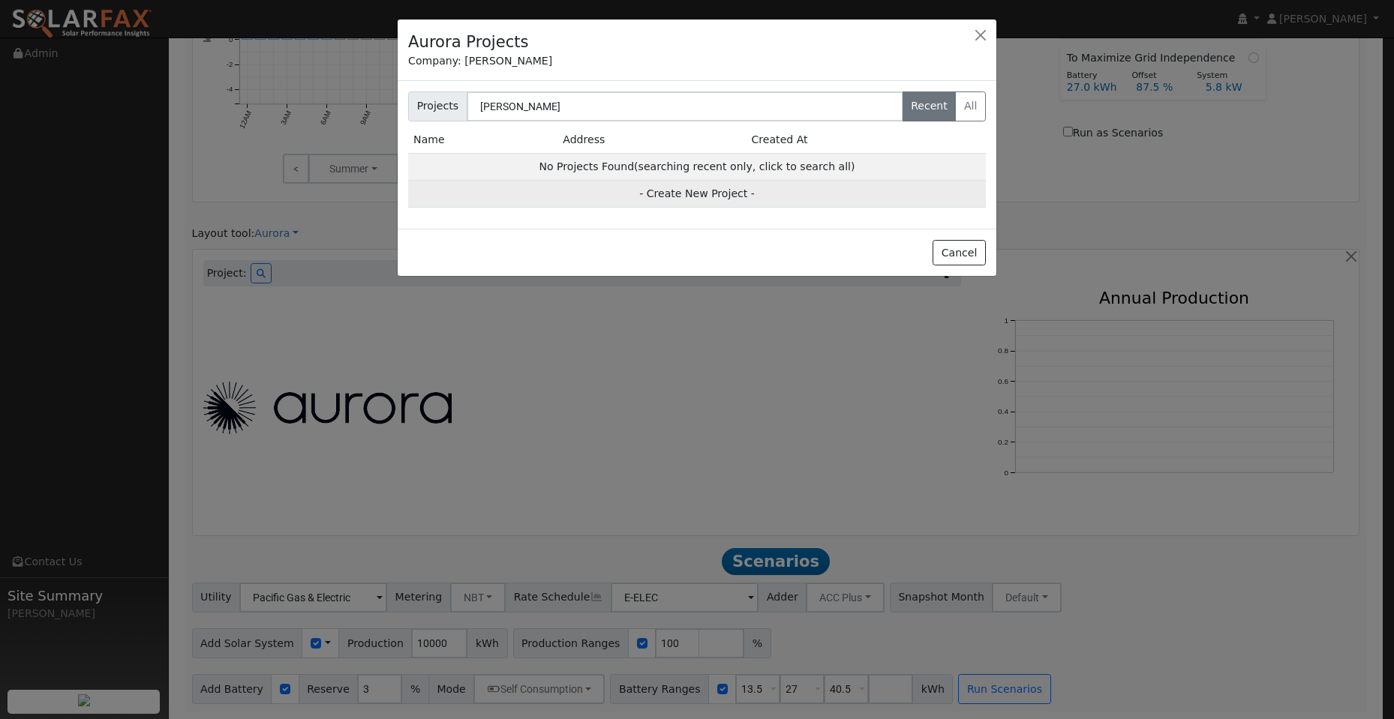
click at [695, 193] on td "- Create New Project -" at bounding box center [697, 194] width 578 height 27
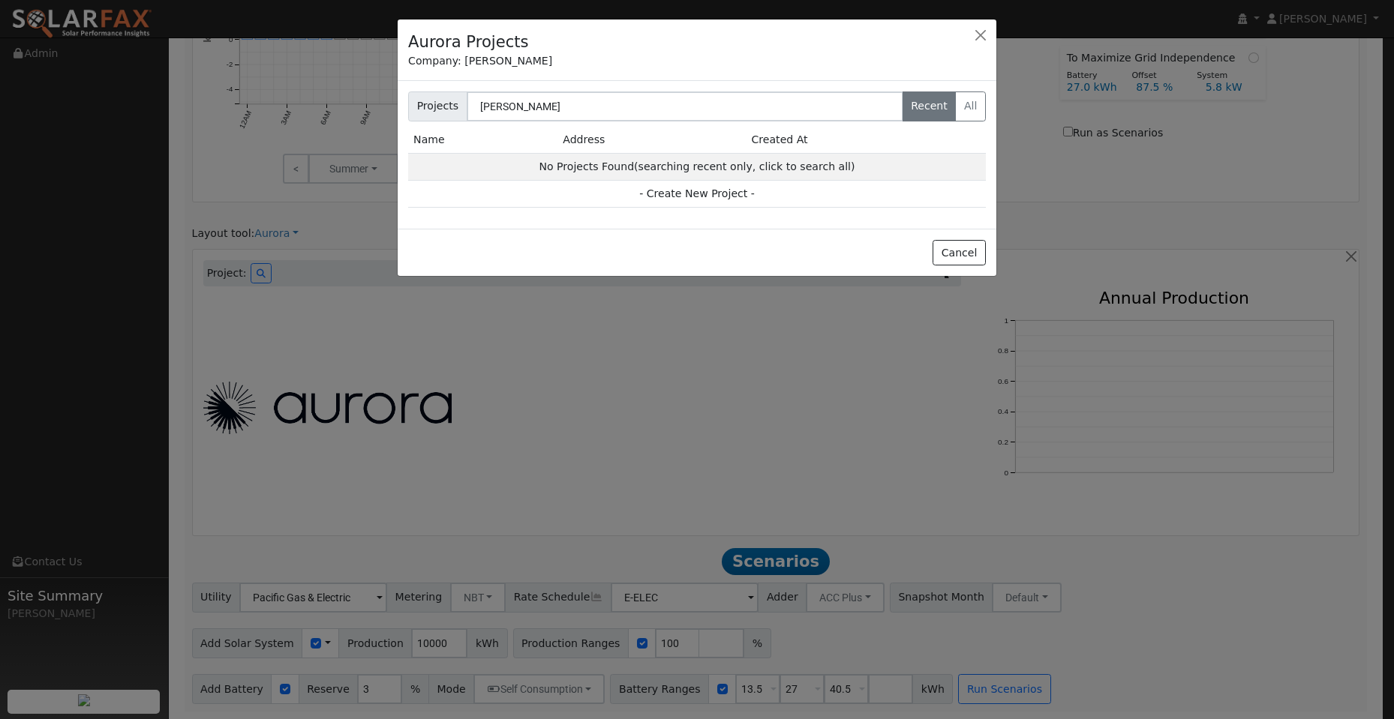
type input "[PERSON_NAME] (ADD ON)"
type input "Spyglass Court"
type input "[GEOGRAPHIC_DATA]"
type input "CA"
type input "95687"
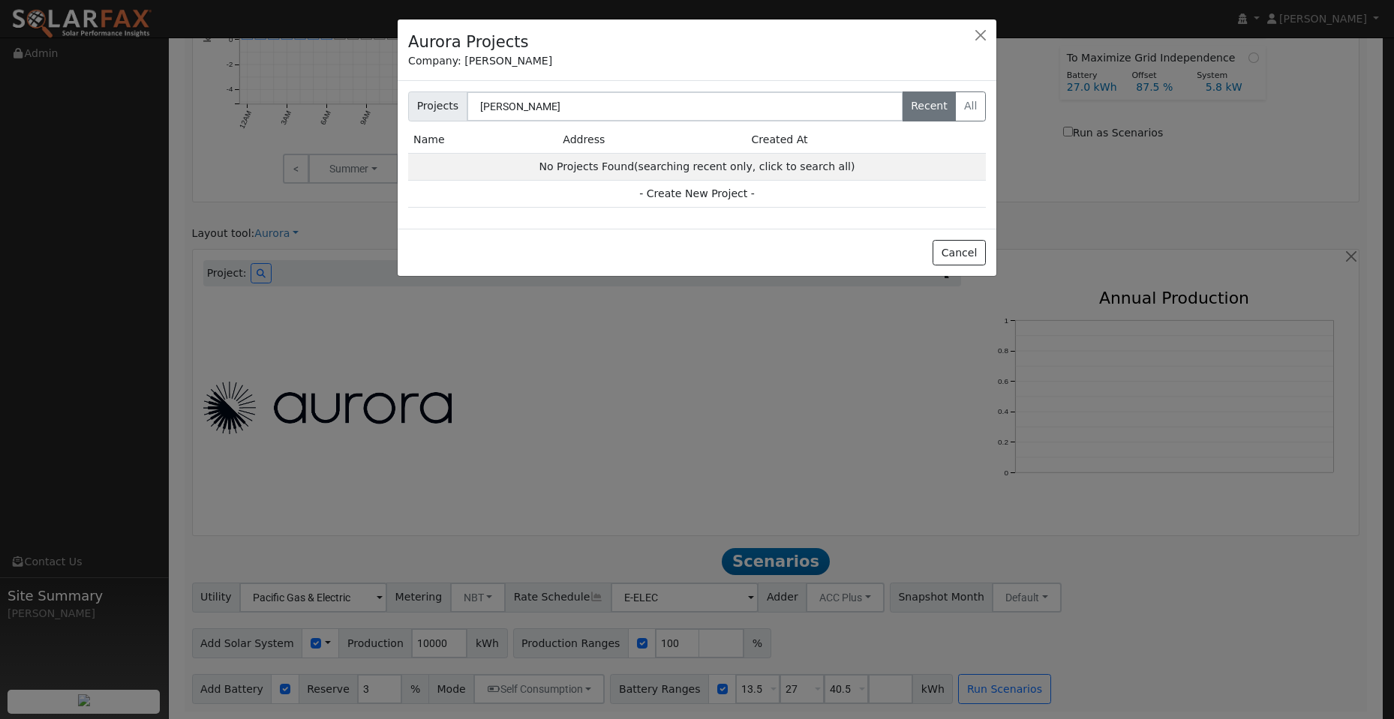
type input "Design"
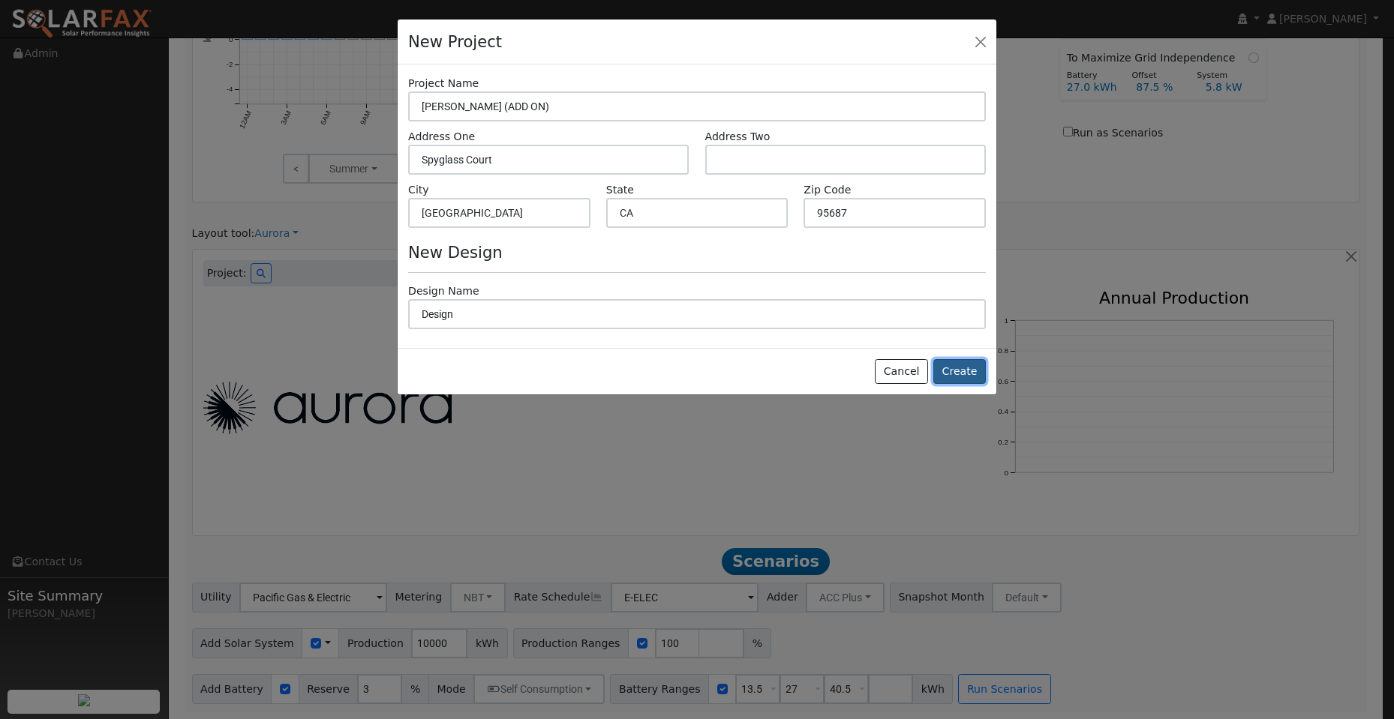
click at [977, 374] on button "Create" at bounding box center [959, 372] width 53 height 26
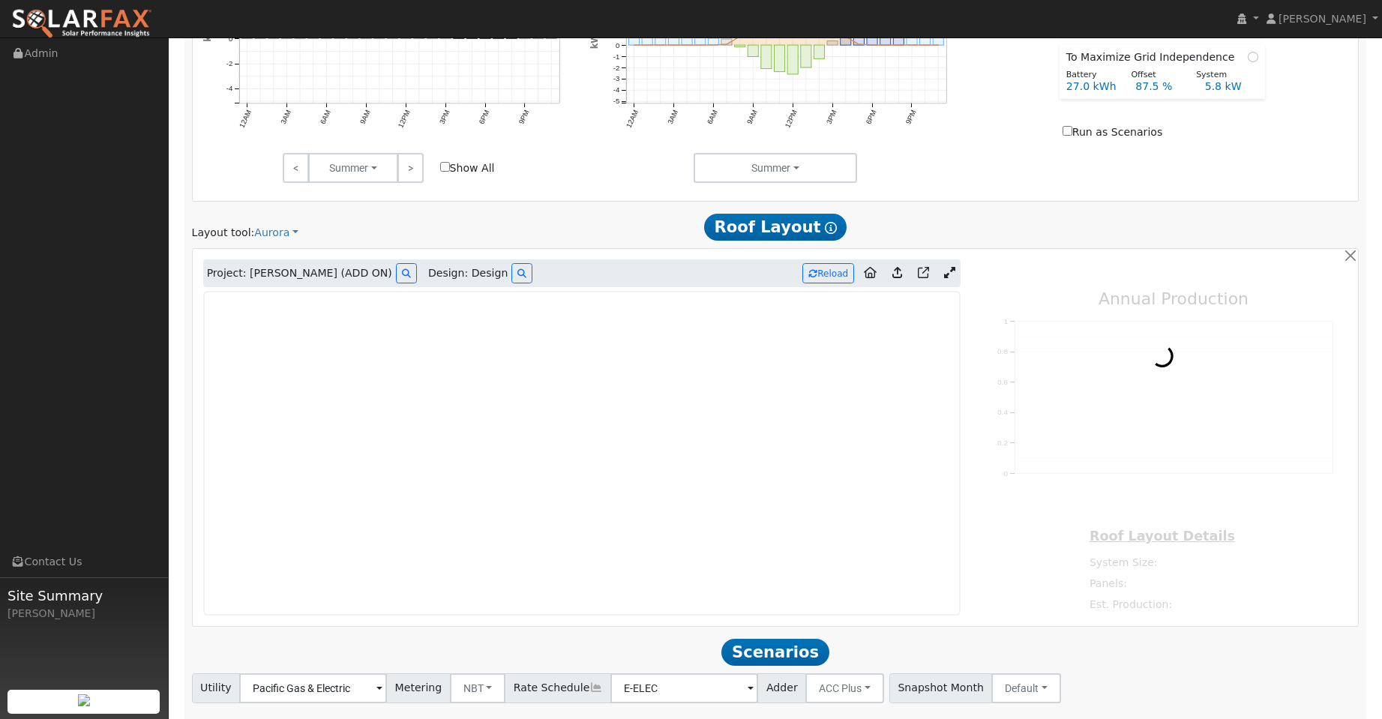
type input "0"
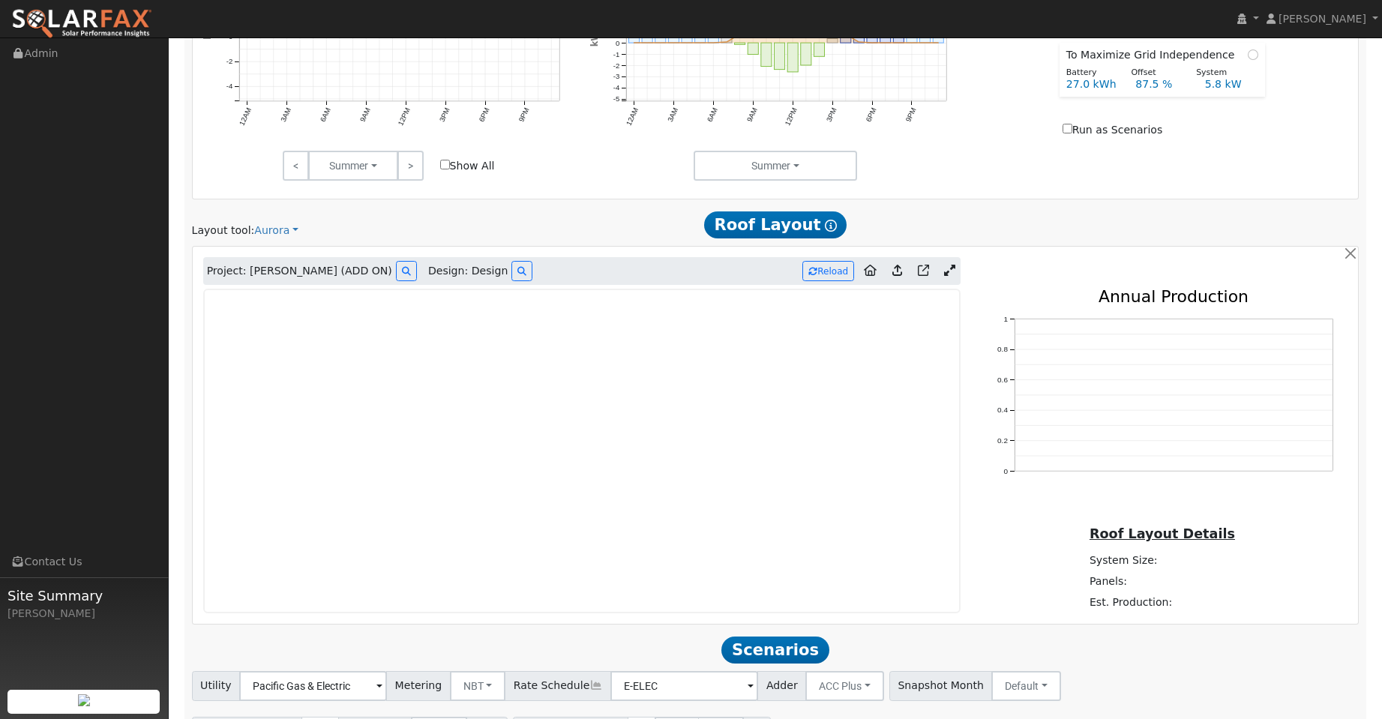
scroll to position [735, 0]
